Goal: Check status: Check status

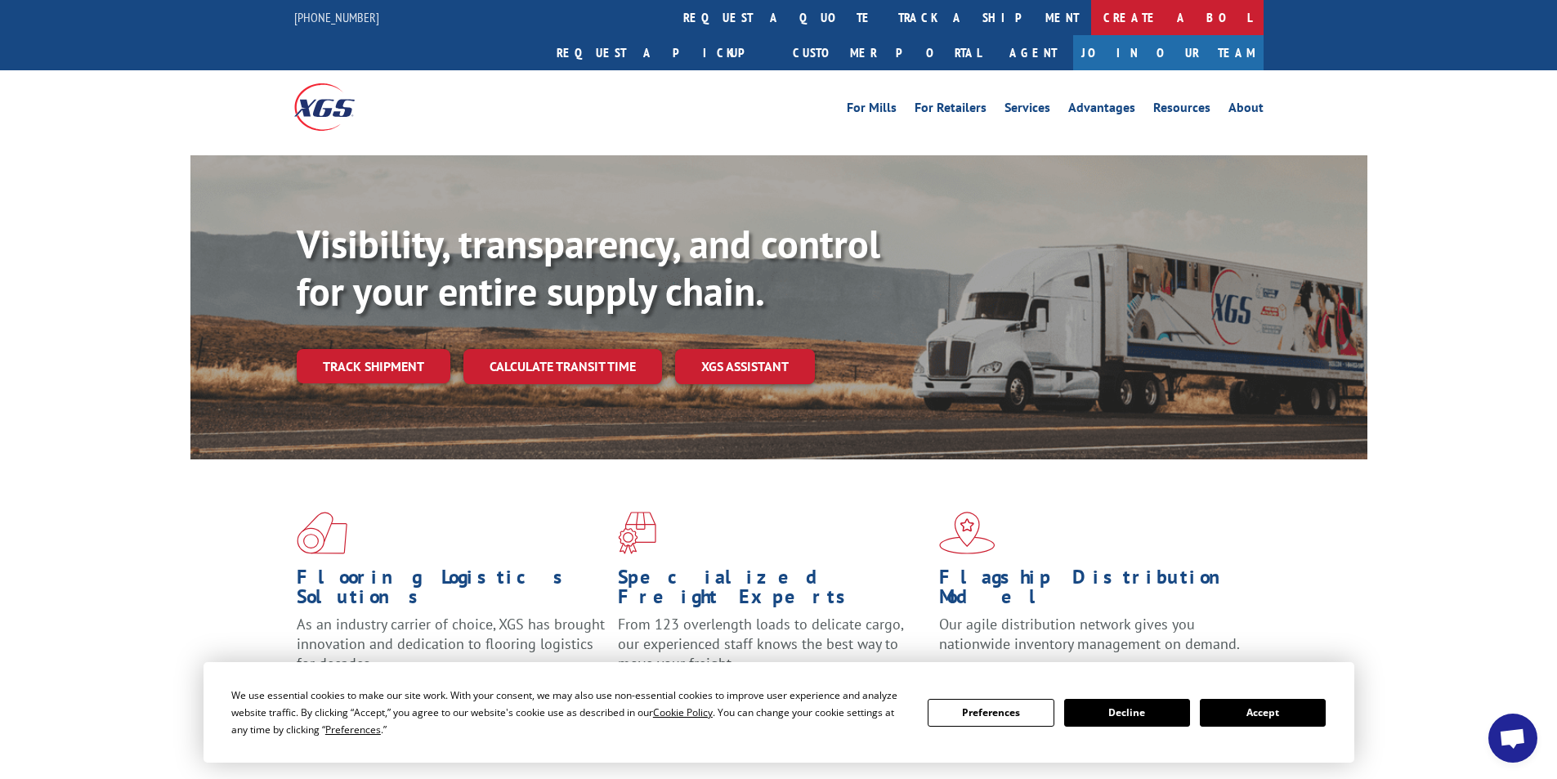
click at [1091, 15] on link "Create a BOL" at bounding box center [1177, 17] width 172 height 35
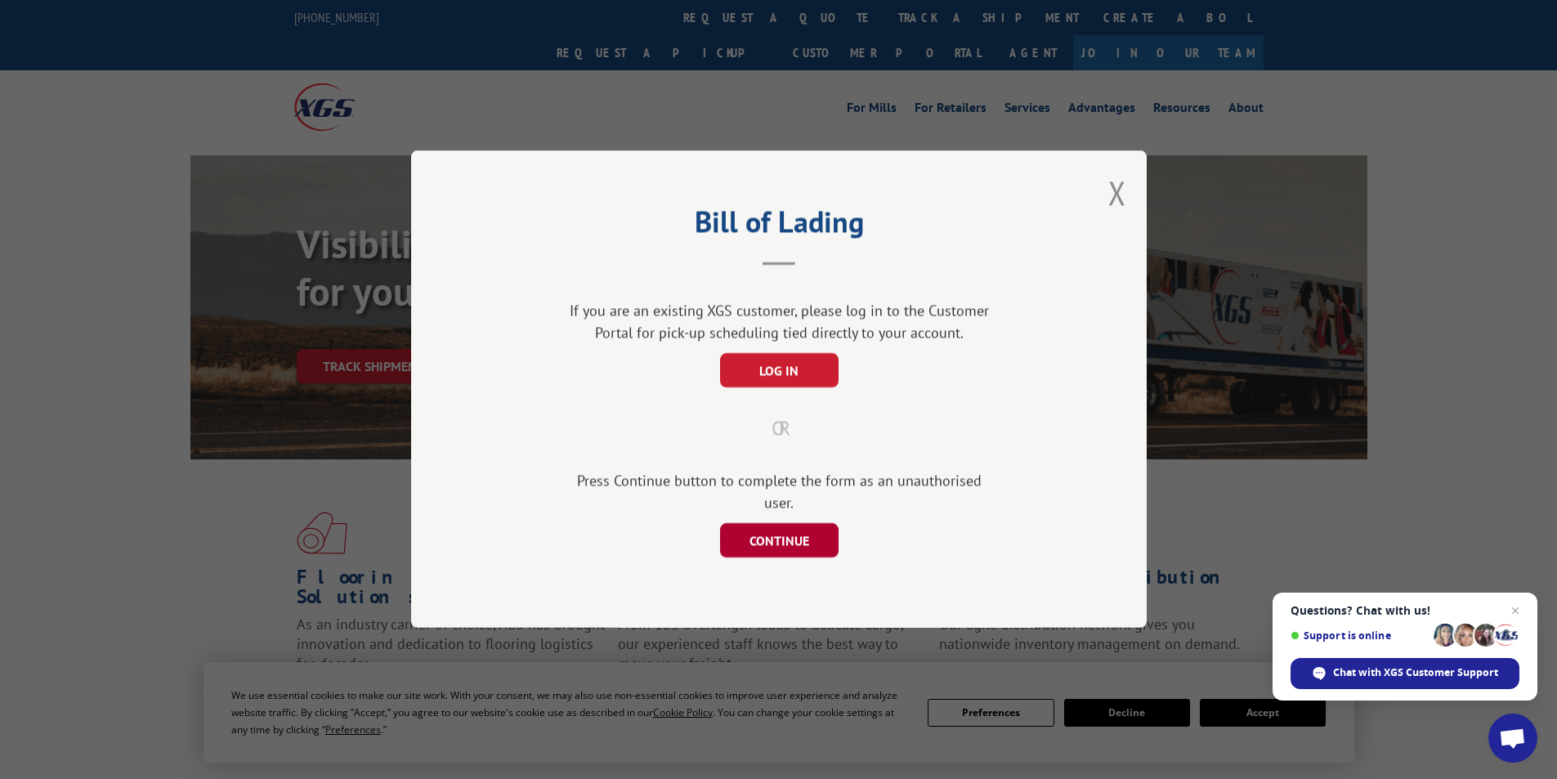
click at [738, 526] on button "CONTINUE" at bounding box center [778, 541] width 119 height 34
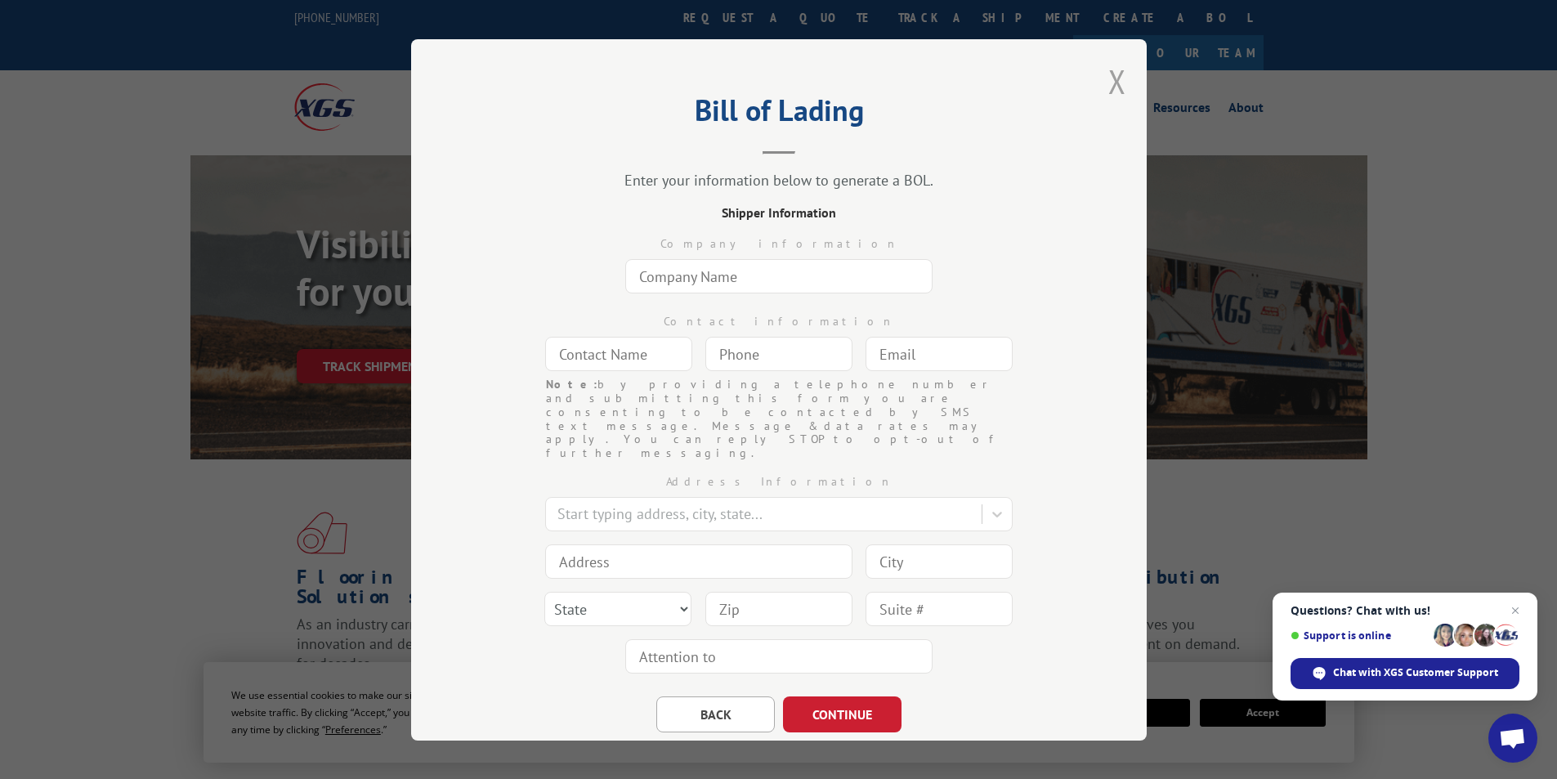
click at [1115, 80] on button "Close modal" at bounding box center [1117, 81] width 18 height 43
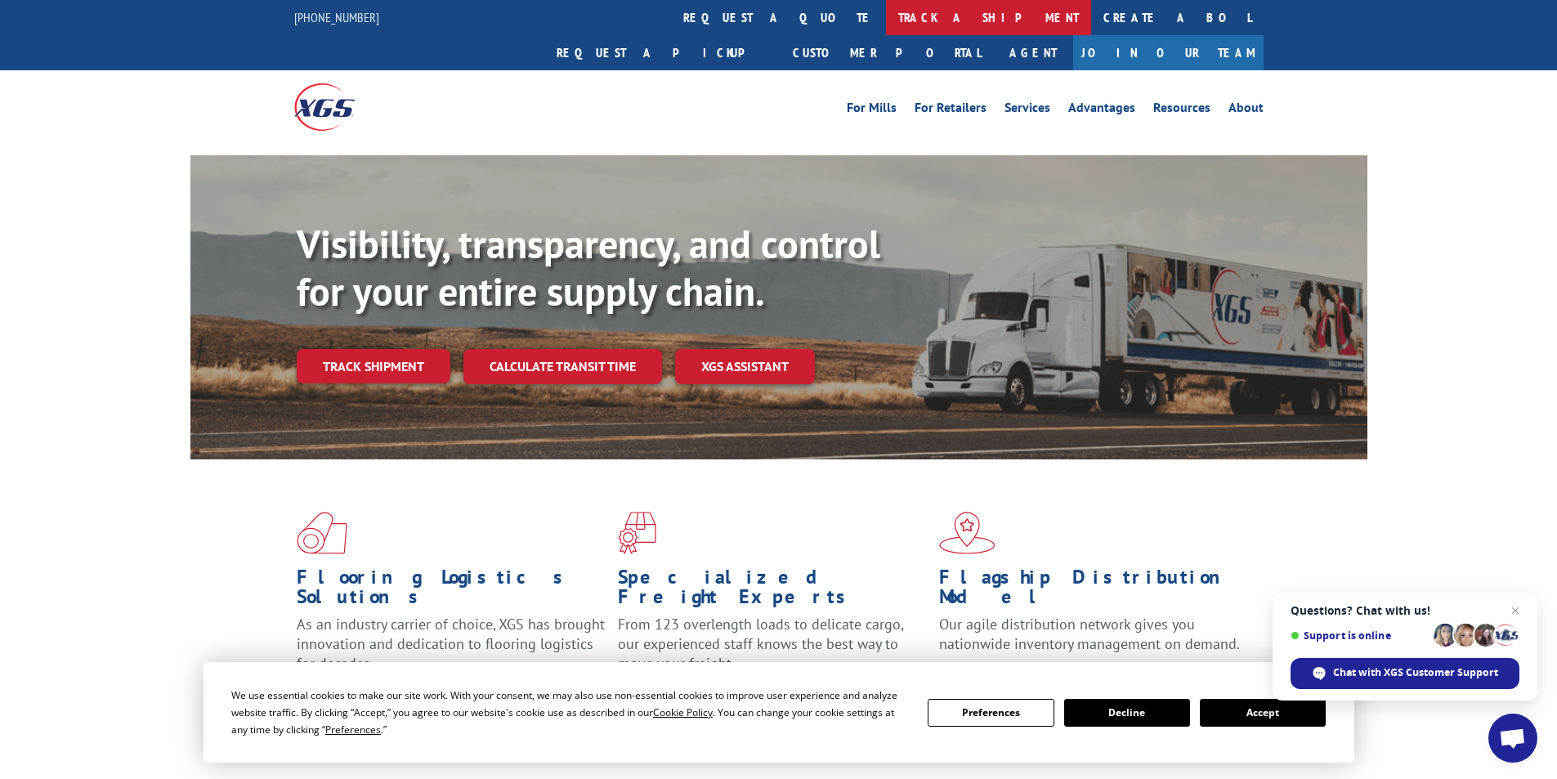
click at [886, 13] on link "track a shipment" at bounding box center [988, 17] width 205 height 35
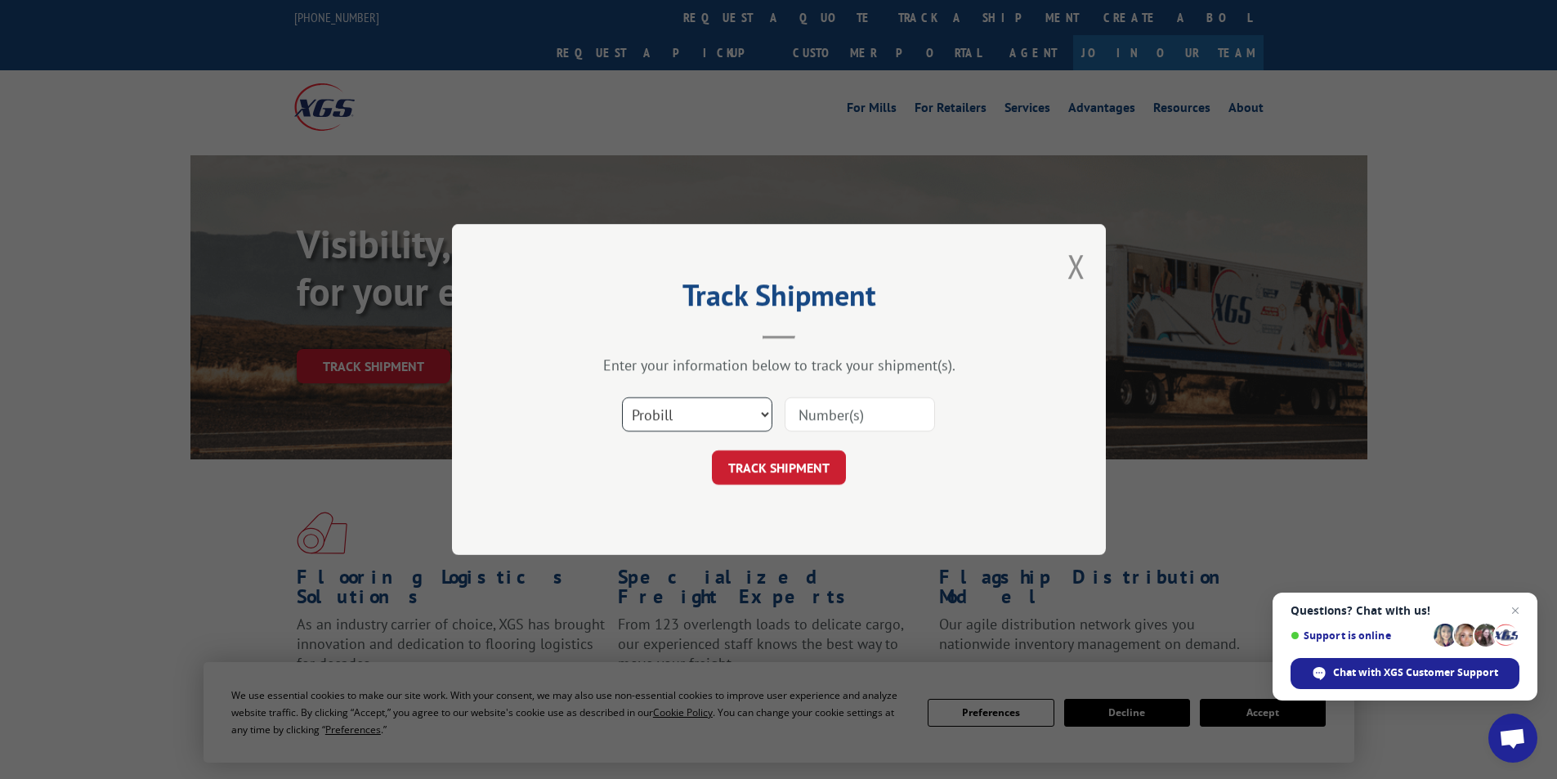
click at [734, 419] on select "Select category... Probill BOL PO" at bounding box center [697, 414] width 150 height 34
select select "bol"
click at [622, 397] on select "Select category... Probill BOL PO" at bounding box center [697, 414] width 150 height 34
click at [843, 411] on input at bounding box center [860, 414] width 150 height 34
type input "3368701"
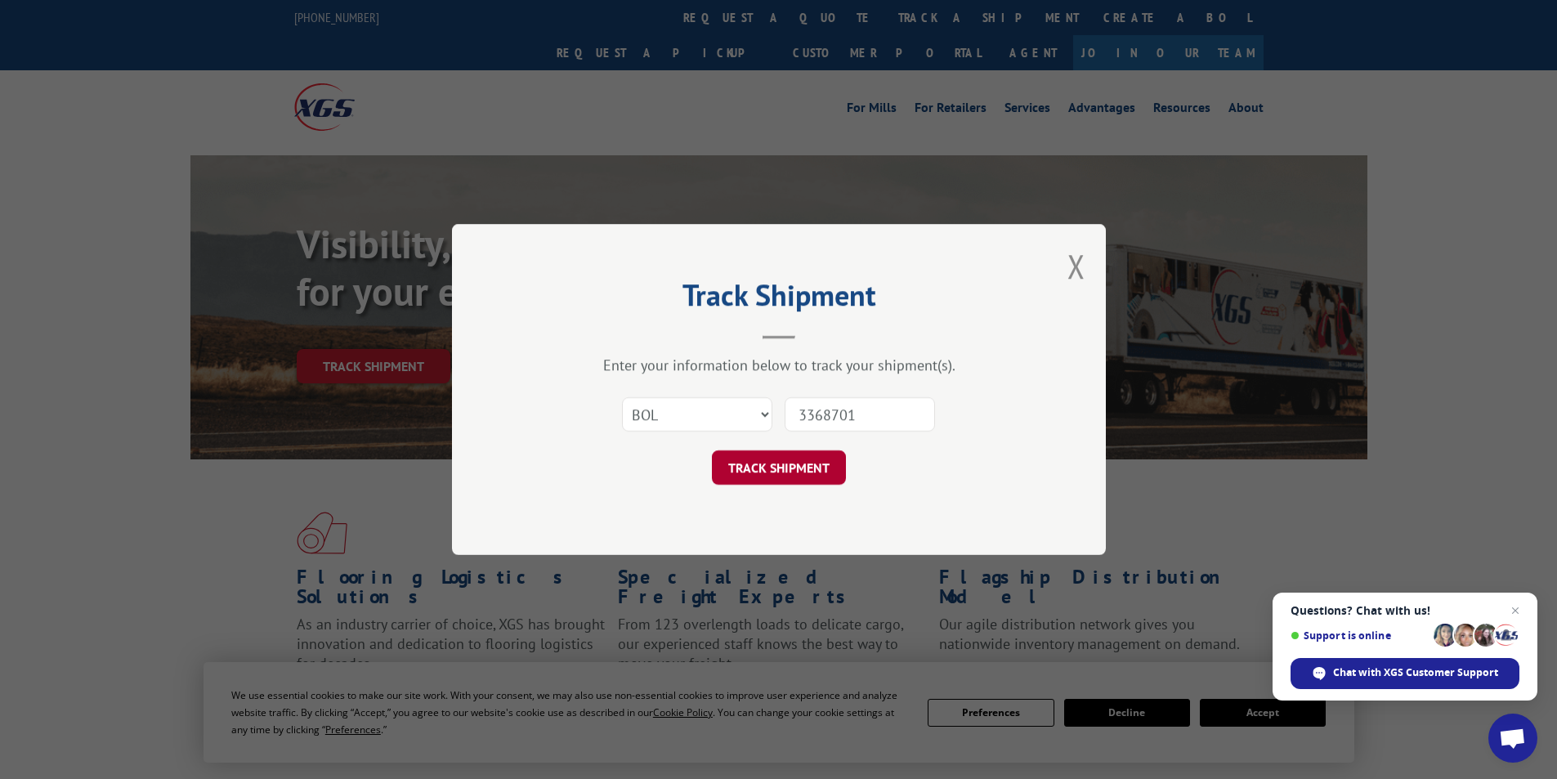
click at [794, 475] on button "TRACK SHIPMENT" at bounding box center [779, 467] width 134 height 34
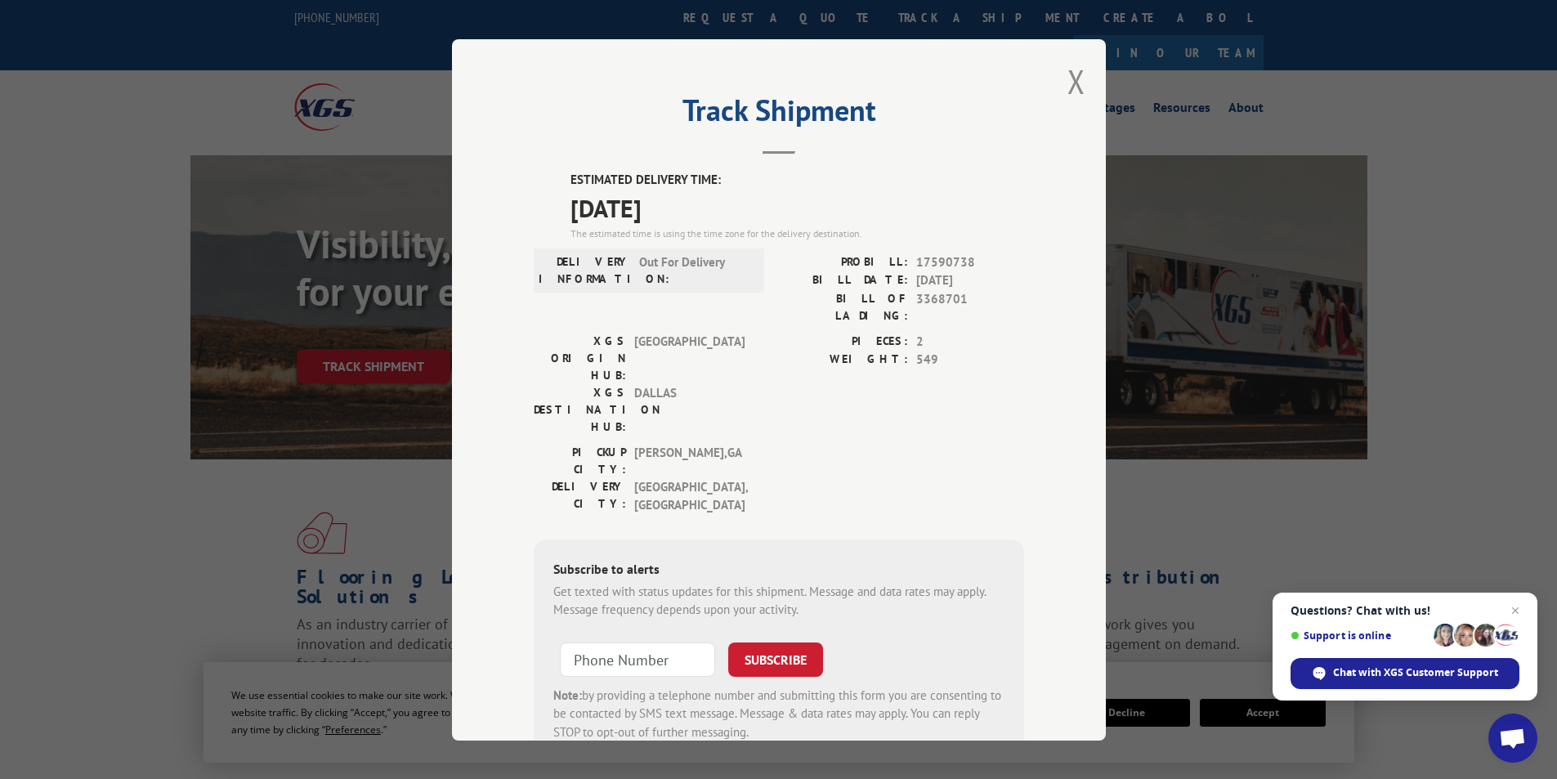
click at [1080, 85] on div "Track Shipment ESTIMATED DELIVERY TIME: [DATE] The estimated time is using the …" at bounding box center [779, 389] width 654 height 701
click at [1067, 70] on button "Close modal" at bounding box center [1076, 81] width 18 height 43
